Goal: Task Accomplishment & Management: Complete application form

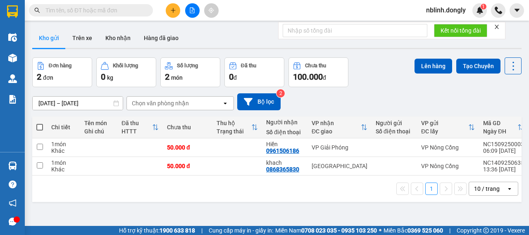
click at [500, 26] on icon "close" at bounding box center [497, 27] width 6 height 6
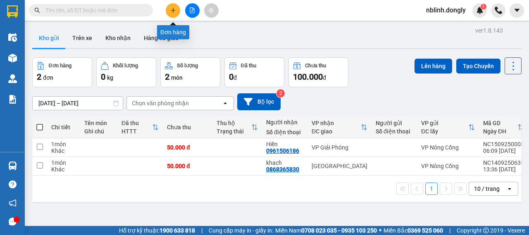
click at [175, 17] on button at bounding box center [173, 10] width 14 height 14
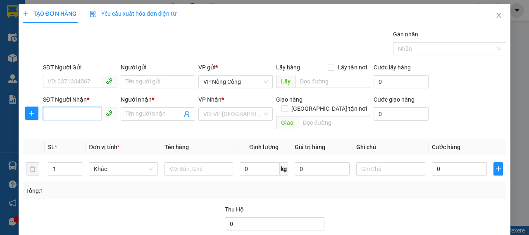
click at [89, 111] on input "SĐT Người Nhận *" at bounding box center [72, 113] width 58 height 13
type input "0904182839"
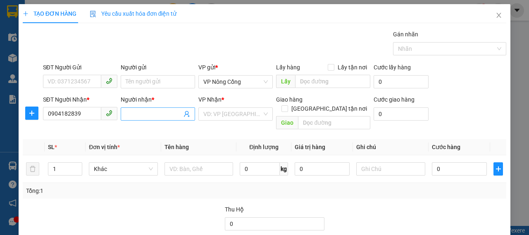
click at [167, 112] on input "Người nhận *" at bounding box center [154, 114] width 56 height 9
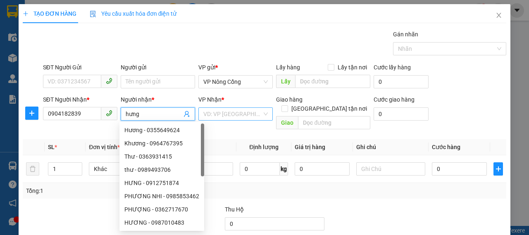
type input "hưng"
click at [243, 117] on input "search" at bounding box center [232, 114] width 59 height 12
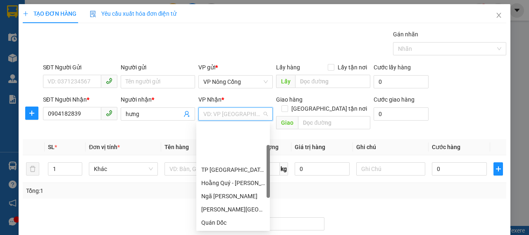
scroll to position [116, 0]
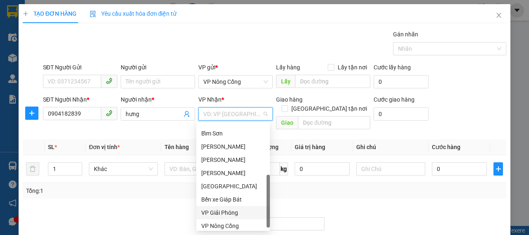
click at [230, 217] on div "VP Giải Phóng" at bounding box center [233, 212] width 64 height 9
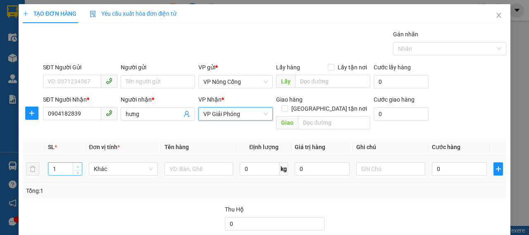
type input "2"
click at [77, 166] on icon "up" at bounding box center [78, 167] width 3 height 3
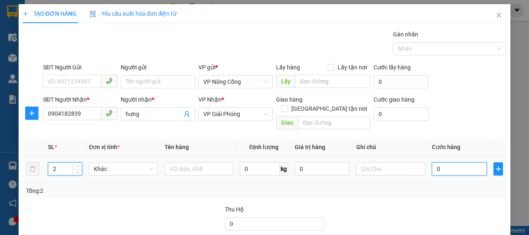
click at [460, 163] on input "0" at bounding box center [459, 169] width 55 height 13
type input "1"
type input "10"
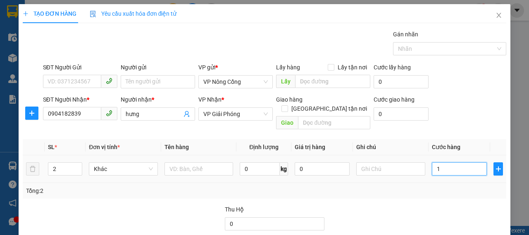
type input "10"
type input "100"
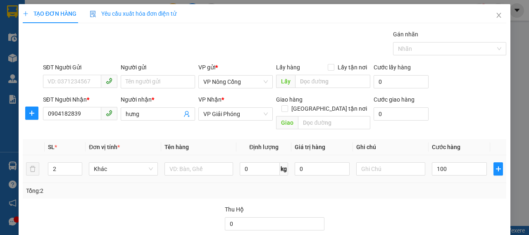
type input "100.000"
click at [435, 173] on td "100.000" at bounding box center [460, 169] width 62 height 28
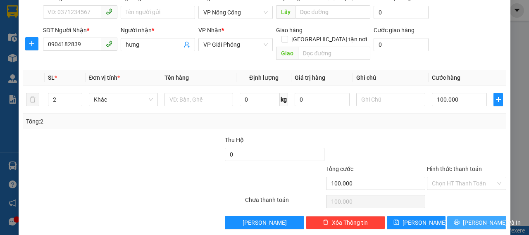
click at [470, 218] on span "[PERSON_NAME] và In" at bounding box center [492, 222] width 58 height 9
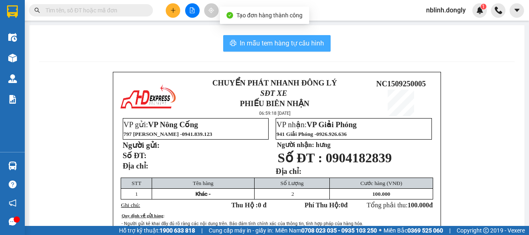
click at [265, 41] on span "In mẫu tem hàng tự cấu hình" at bounding box center [282, 43] width 84 height 10
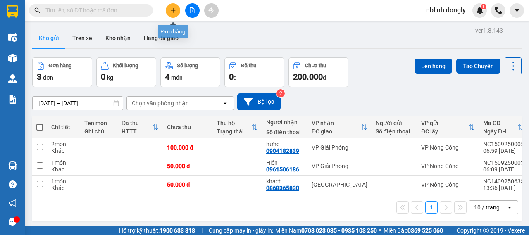
click at [176, 10] on icon "plus" at bounding box center [173, 10] width 6 height 6
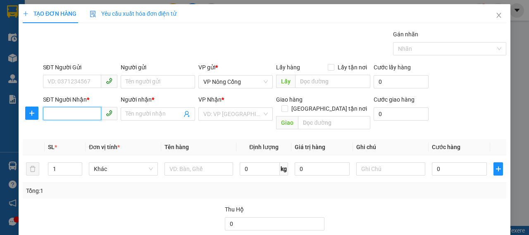
click at [58, 117] on input "SĐT Người Nhận *" at bounding box center [72, 113] width 58 height 13
type input "0386447441"
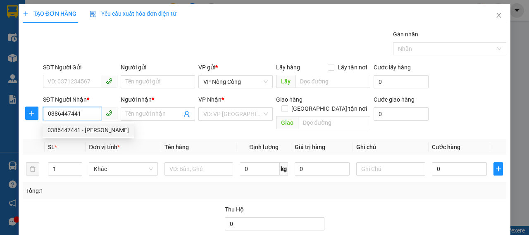
click at [77, 130] on div "0386447441 - [PERSON_NAME]" at bounding box center [88, 130] width 81 height 9
type input "Minh"
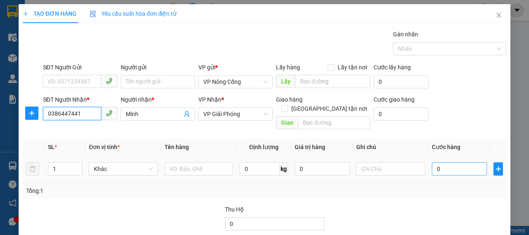
type input "0386447441"
click at [444, 163] on input "0" at bounding box center [459, 169] width 55 height 13
type input "3"
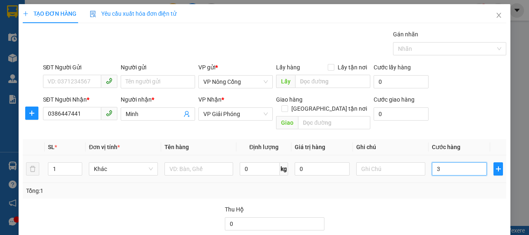
type input "30"
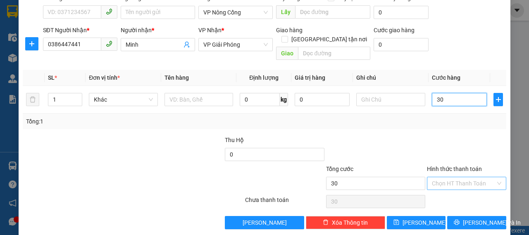
click at [493, 177] on div "Chọn HT Thanh Toán" at bounding box center [466, 183] width 79 height 13
type input "30.000"
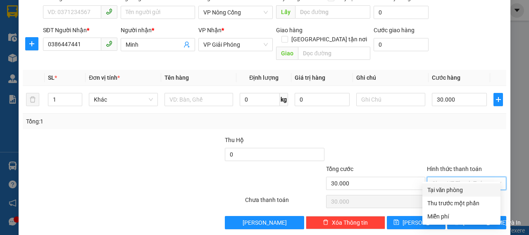
click at [452, 188] on div "Tại văn phòng" at bounding box center [462, 190] width 68 height 9
type input "0"
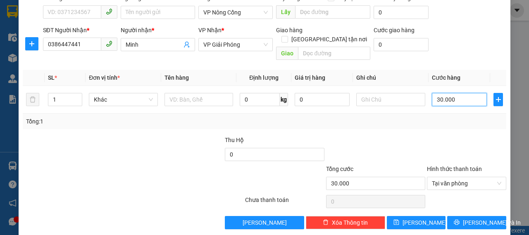
type input "4"
type input "40"
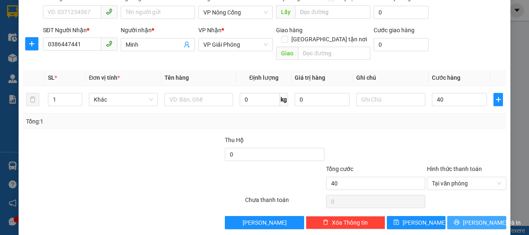
type input "40.000"
click at [470, 218] on span "[PERSON_NAME] và In" at bounding box center [492, 222] width 58 height 9
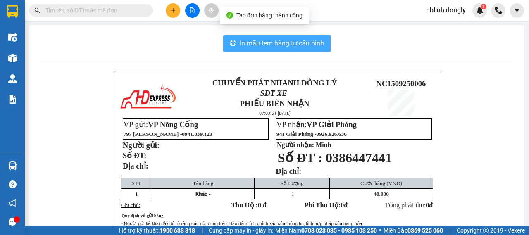
click at [271, 41] on span "In mẫu tem hàng tự cấu hình" at bounding box center [282, 43] width 84 height 10
